Goal: Feedback & Contribution: Leave review/rating

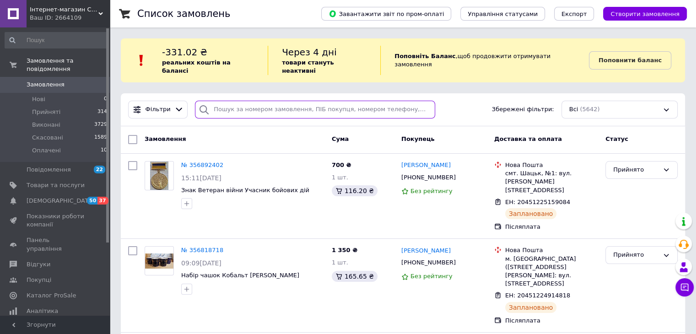
click at [243, 103] on input "search" at bounding box center [315, 110] width 240 height 18
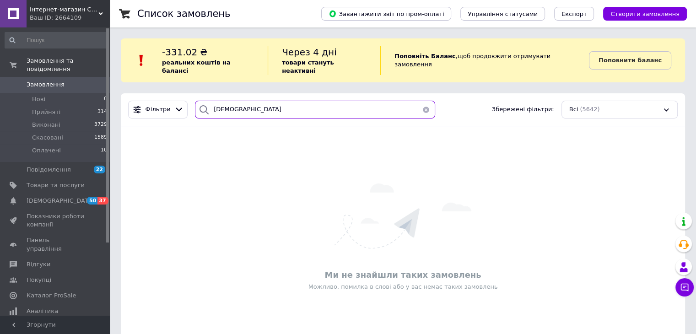
type input "[DEMOGRAPHIC_DATA]"
click at [423, 103] on button "button" at bounding box center [426, 110] width 18 height 18
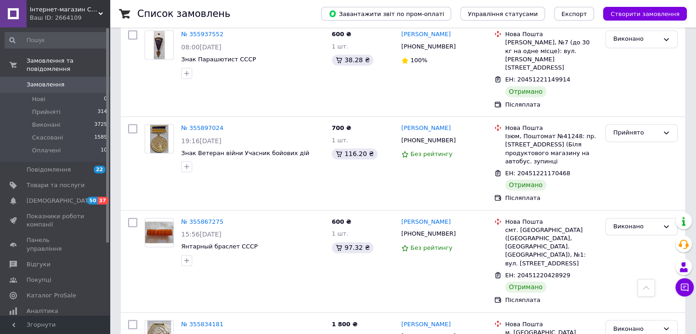
scroll to position [1487, 0]
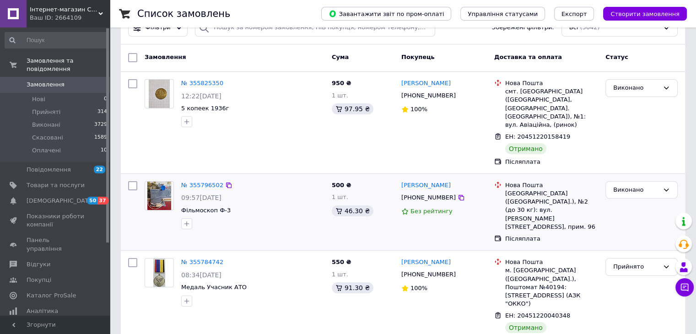
scroll to position [137, 0]
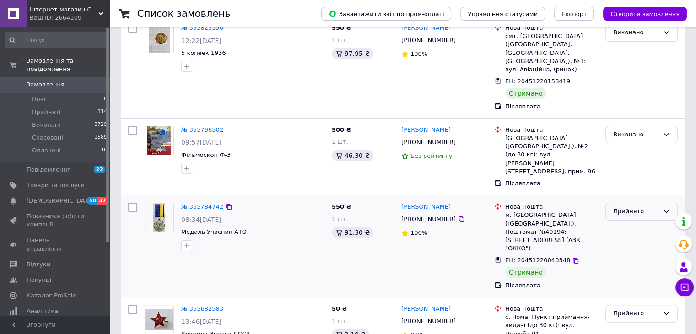
click at [669, 208] on icon at bounding box center [666, 211] width 7 height 7
click at [628, 223] on li "Виконано" at bounding box center [641, 231] width 71 height 17
click at [199, 203] on link "№ 355784742" at bounding box center [202, 206] width 42 height 7
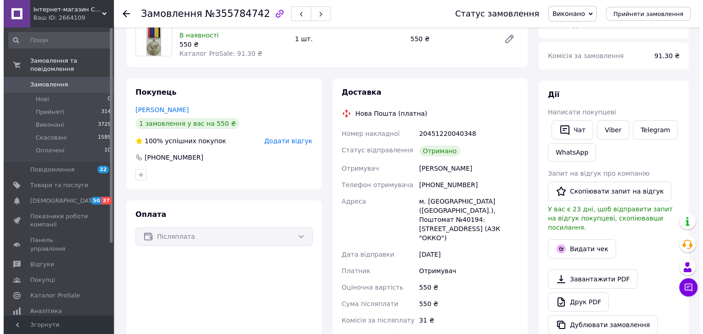
scroll to position [77, 0]
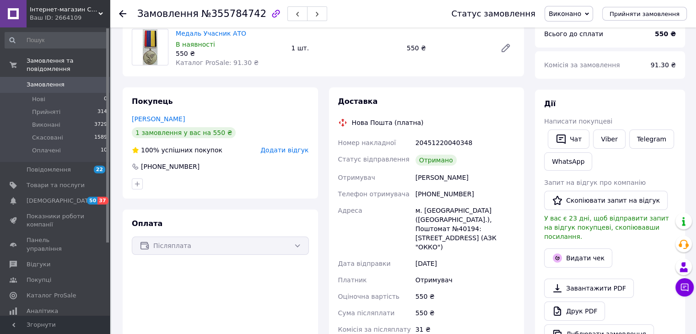
click at [288, 152] on span "Додати відгук" at bounding box center [285, 150] width 48 height 7
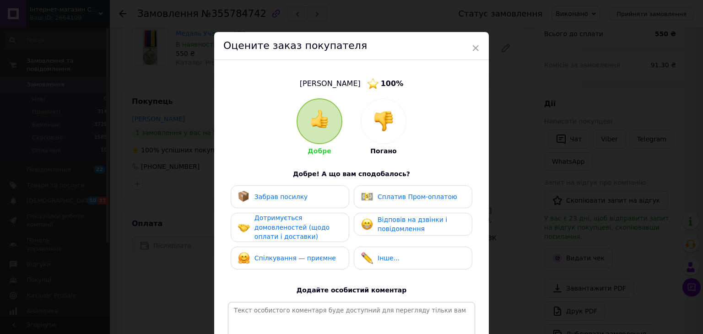
drag, startPoint x: 278, startPoint y: 195, endPoint x: 268, endPoint y: 228, distance: 34.5
click at [277, 196] on span "Забрав посилку" at bounding box center [282, 196] width 54 height 7
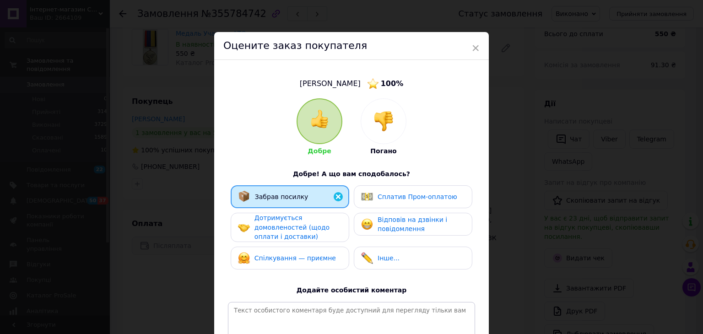
click at [267, 225] on span "Дотримується домовленостей (щодо оплати і доставки)" at bounding box center [292, 227] width 75 height 26
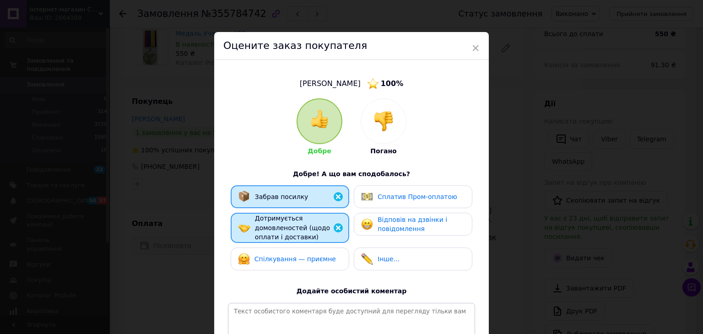
drag, startPoint x: 281, startPoint y: 260, endPoint x: 291, endPoint y: 256, distance: 10.9
click at [284, 260] on span "Спілкування — приємне" at bounding box center [296, 259] width 82 height 7
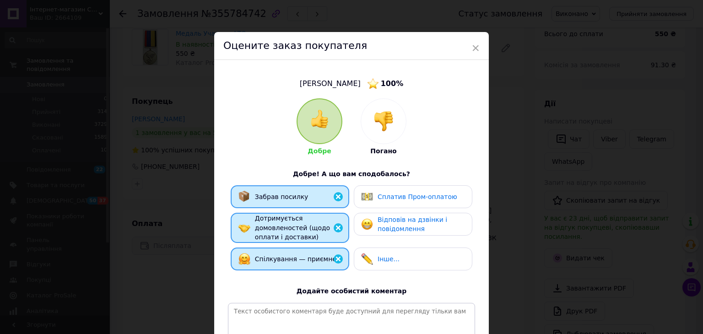
click at [395, 222] on span "Відповів на дзвінки і повідомлення" at bounding box center [413, 224] width 70 height 17
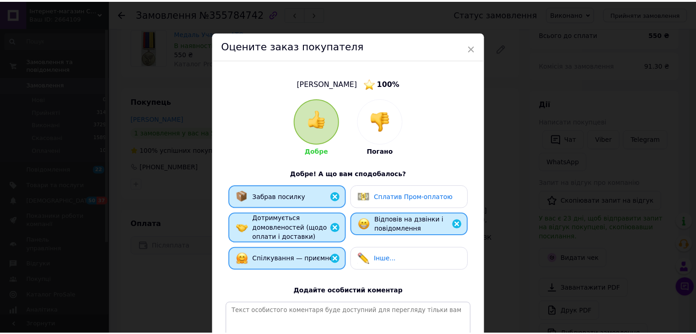
scroll to position [120, 0]
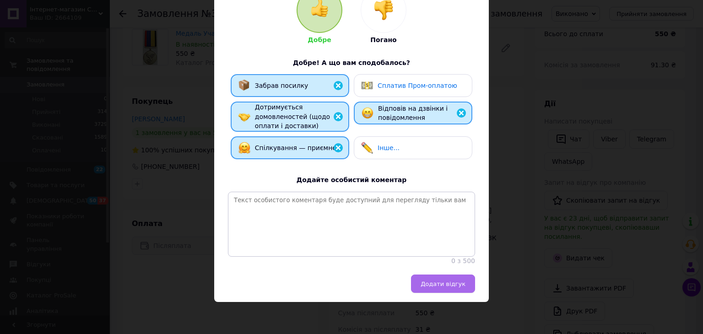
click at [424, 277] on button "Додати відгук" at bounding box center [443, 284] width 64 height 18
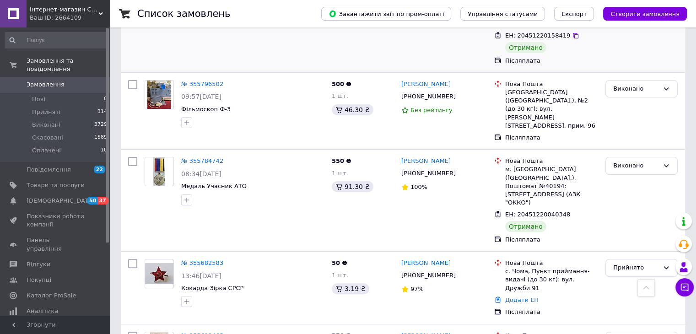
scroll to position [275, 0]
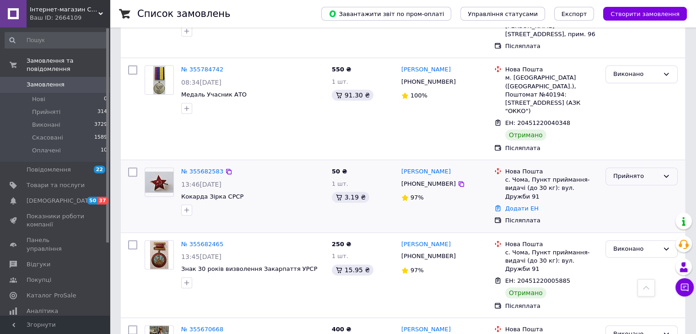
click at [648, 172] on div "Прийнято" at bounding box center [637, 177] width 46 height 10
click at [645, 187] on li "Виконано" at bounding box center [641, 195] width 71 height 17
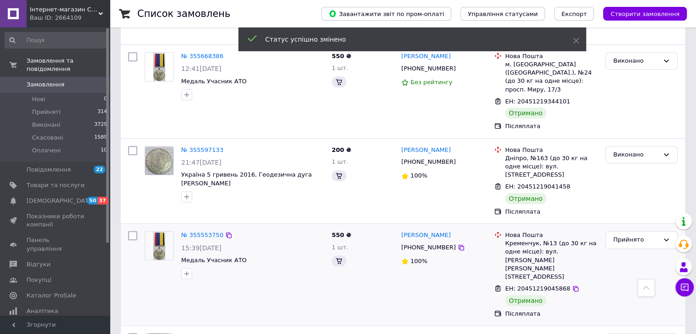
scroll to position [640, 0]
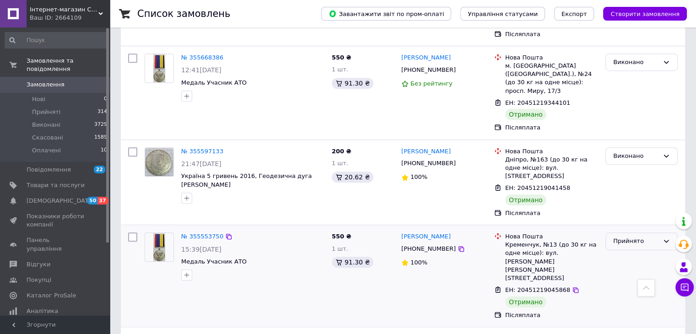
click at [649, 237] on div "Прийнято" at bounding box center [637, 242] width 46 height 10
click at [646, 252] on li "Виконано" at bounding box center [641, 260] width 71 height 17
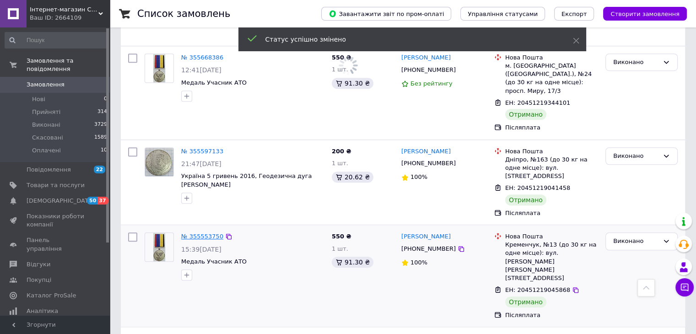
click at [197, 233] on link "№ 355553750" at bounding box center [202, 236] width 42 height 7
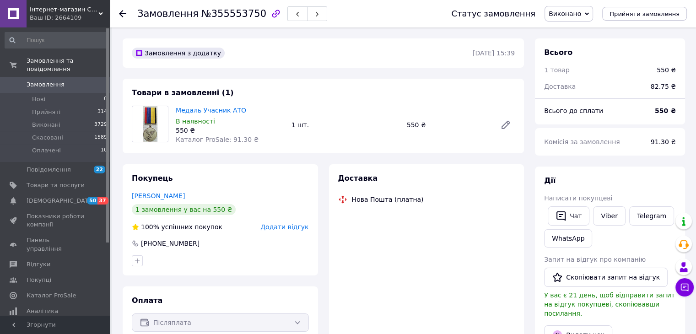
click at [295, 229] on span "Додати відгук" at bounding box center [285, 226] width 48 height 7
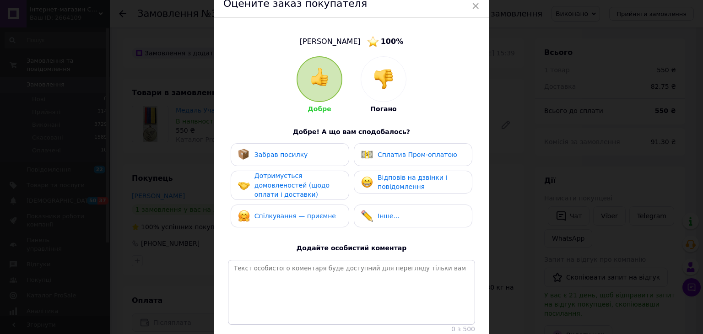
scroll to position [92, 0]
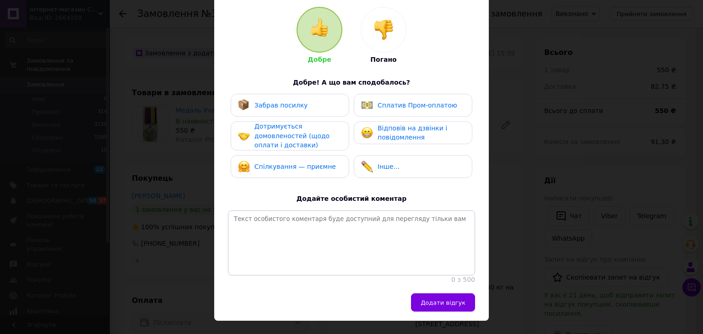
click at [277, 103] on span "Забрав посилку" at bounding box center [282, 105] width 54 height 7
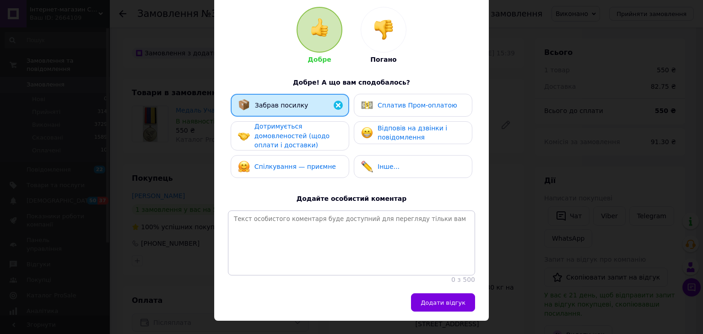
click at [286, 136] on span "Дотримується домовленостей (щодо оплати і доставки)" at bounding box center [292, 136] width 75 height 26
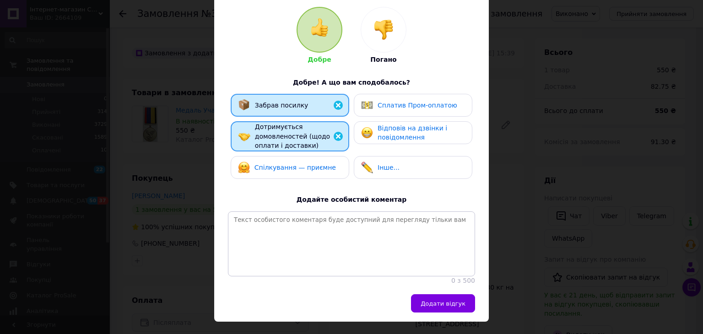
click at [286, 164] on span "Спілкування — приємне" at bounding box center [296, 167] width 82 height 7
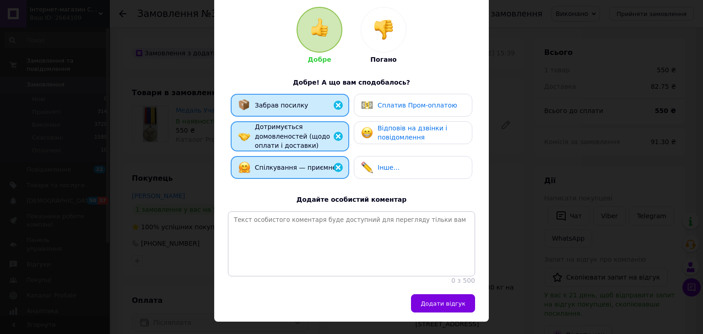
click at [396, 127] on span "Відповів на дзвінки і повідомлення" at bounding box center [413, 133] width 70 height 17
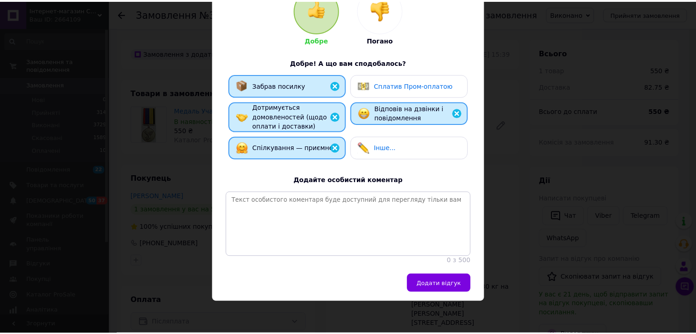
scroll to position [120, 0]
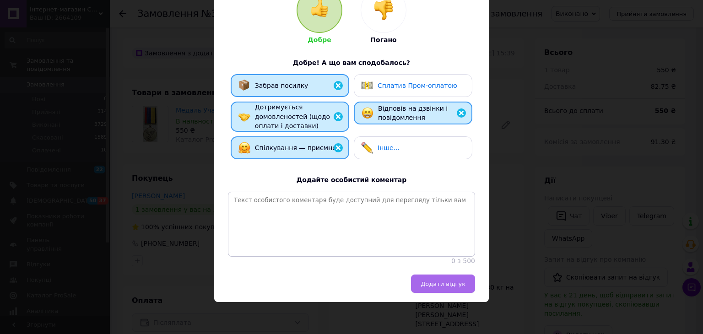
click at [443, 286] on span "Додати відгук" at bounding box center [443, 284] width 45 height 7
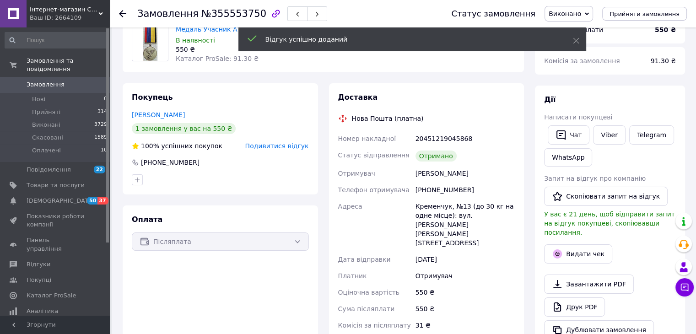
scroll to position [92, 0]
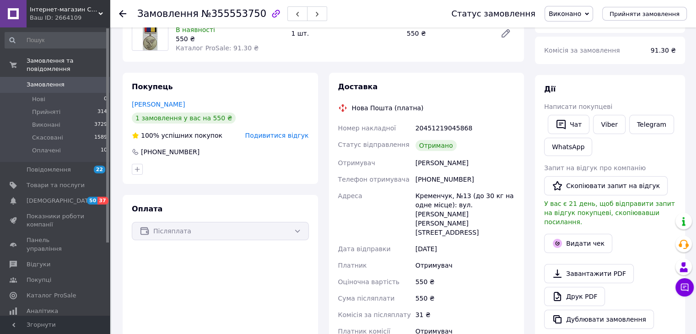
click at [124, 11] on icon at bounding box center [122, 13] width 7 height 7
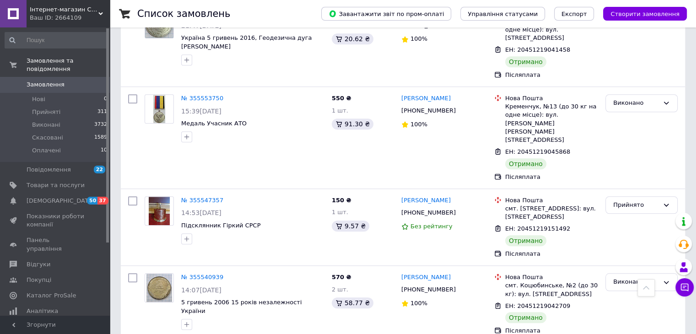
scroll to position [778, 0]
click at [648, 200] on div "Прийнято" at bounding box center [637, 205] width 46 height 10
click at [632, 215] on li "Виконано" at bounding box center [641, 223] width 71 height 17
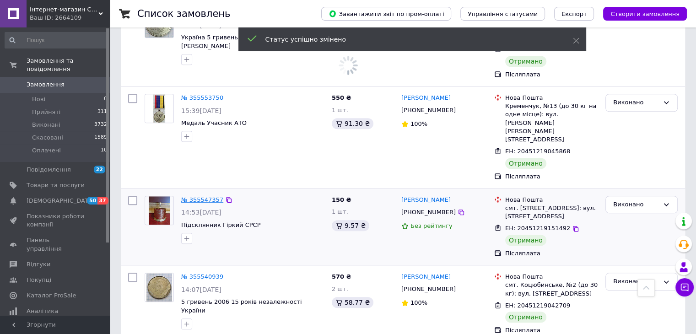
click at [199, 196] on link "№ 355547357" at bounding box center [202, 199] width 42 height 7
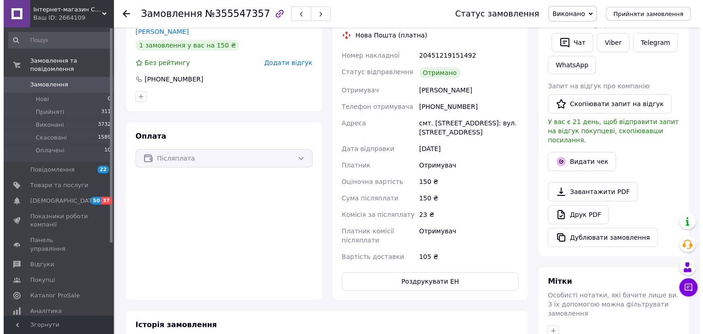
scroll to position [173, 0]
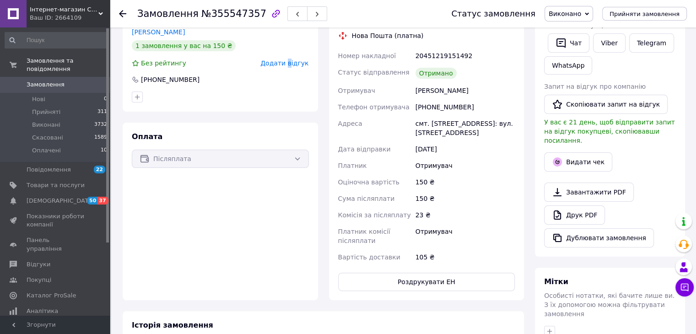
click at [293, 65] on span "Додати відгук" at bounding box center [285, 63] width 48 height 7
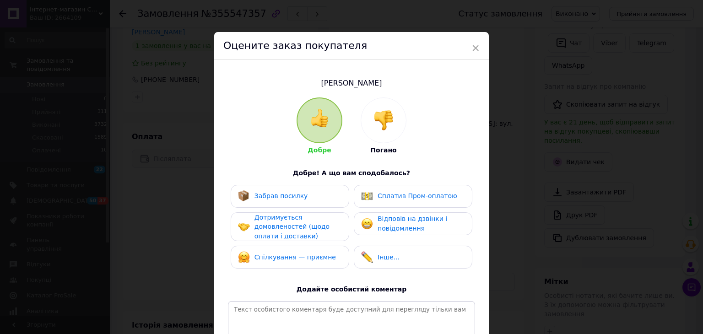
click at [278, 197] on span "Забрав посилку" at bounding box center [282, 195] width 54 height 7
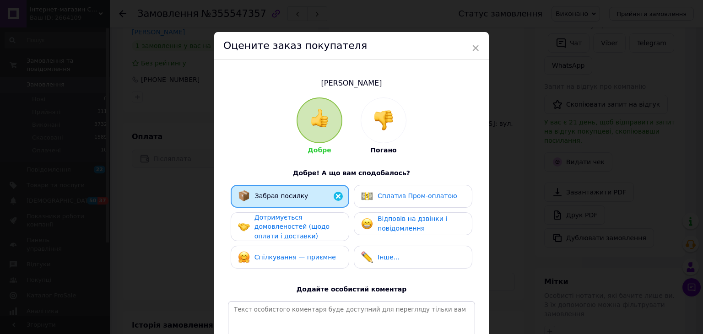
click at [277, 233] on span "Дотримується домовленостей (щодо оплати і доставки)" at bounding box center [292, 227] width 75 height 26
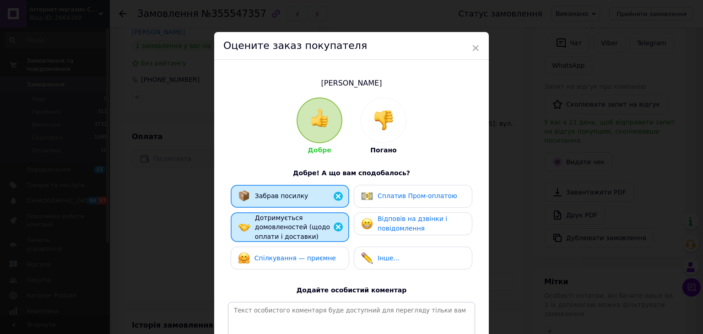
drag, startPoint x: 302, startPoint y: 263, endPoint x: 313, endPoint y: 259, distance: 11.7
click at [304, 263] on div "Спілкування — приємне" at bounding box center [287, 258] width 98 height 12
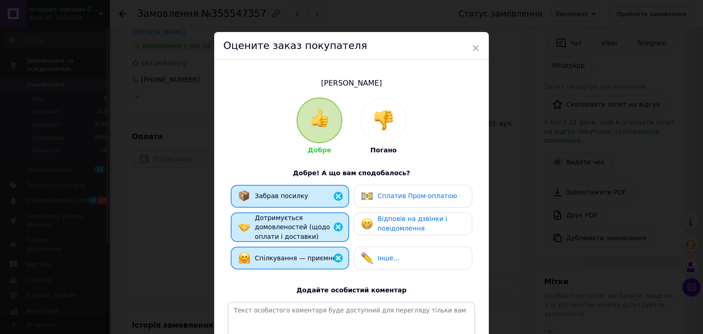
click at [407, 226] on span "Відповів на дзвінки і повідомлення" at bounding box center [413, 223] width 70 height 17
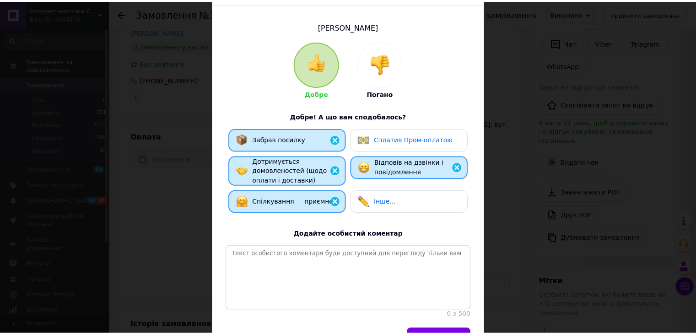
scroll to position [119, 0]
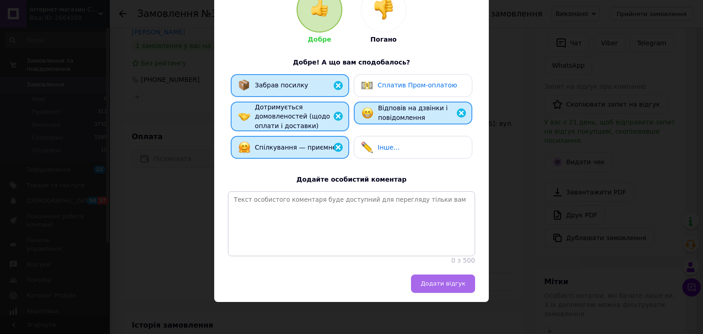
click at [455, 287] on span "Додати відгук" at bounding box center [443, 283] width 45 height 7
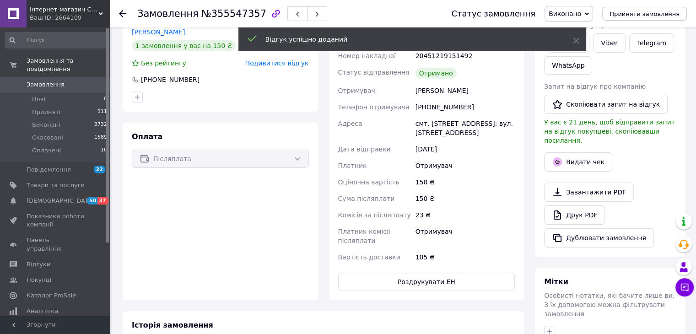
click at [122, 13] on icon at bounding box center [122, 13] width 7 height 7
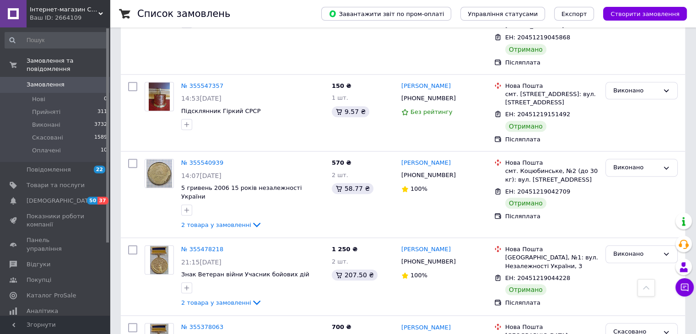
scroll to position [870, 0]
